Goal: Transaction & Acquisition: Purchase product/service

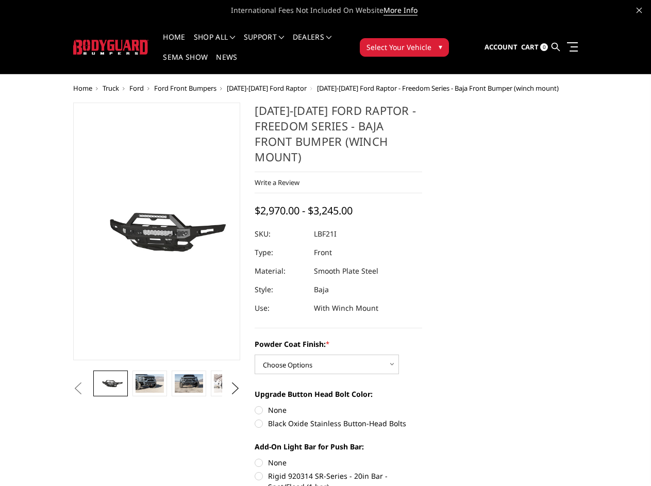
click at [325, 262] on dd "Smooth Plate Steel" at bounding box center [346, 271] width 64 height 19
click at [278, 37] on li "Support FAQ Install Instructions Shipping Warranty Terms & Conditions Cancellat…" at bounding box center [263, 43] width 49 height 20
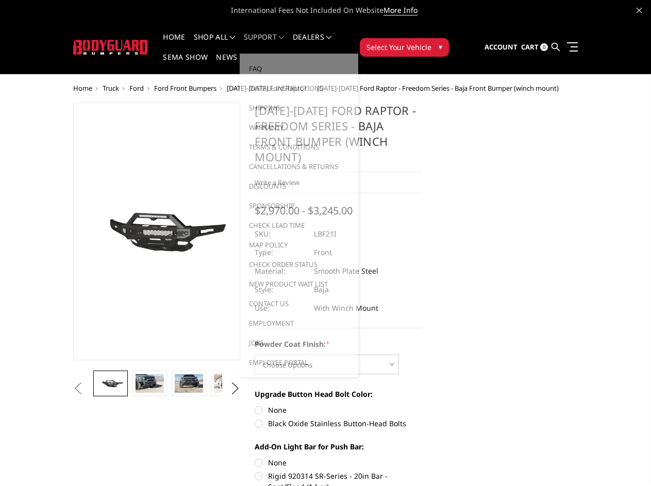
click at [277, 43] on li "Support FAQ Install Instructions Shipping Warranty Terms & Conditions Cancellat…" at bounding box center [263, 43] width 49 height 20
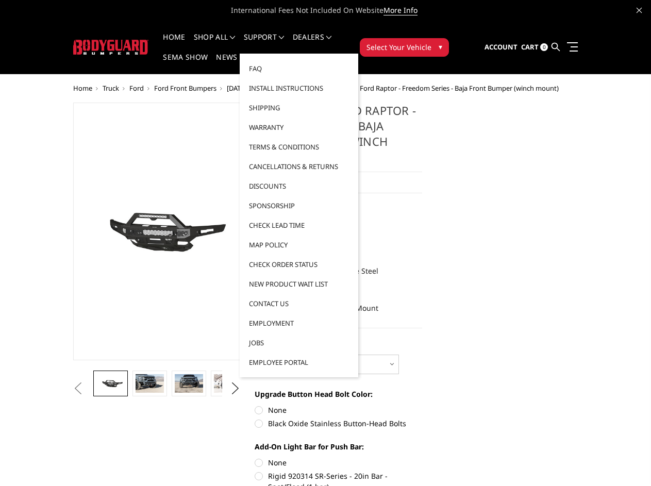
click at [431, 42] on span "Select Your Vehicle" at bounding box center [398, 47] width 65 height 11
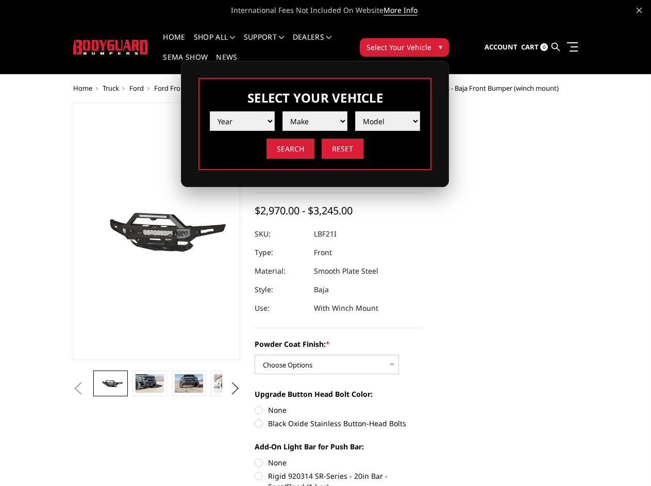
click at [431, 42] on span "Select Your Vehicle" at bounding box center [398, 47] width 65 height 11
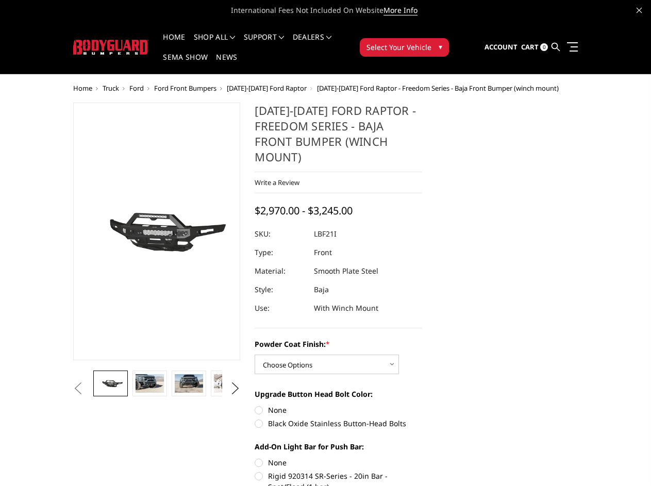
click at [247, 284] on section "[DATE]-[DATE] Ford Raptor - Freedom Series - Baja Front Bumper (winch mount) Wr…" at bounding box center [338, 386] width 182 height 568
click at [71, 396] on button "Previous" at bounding box center [78, 388] width 15 height 15
click at [231, 396] on button "Next" at bounding box center [234, 388] width 15 height 15
